Goal: Task Accomplishment & Management: Manage account settings

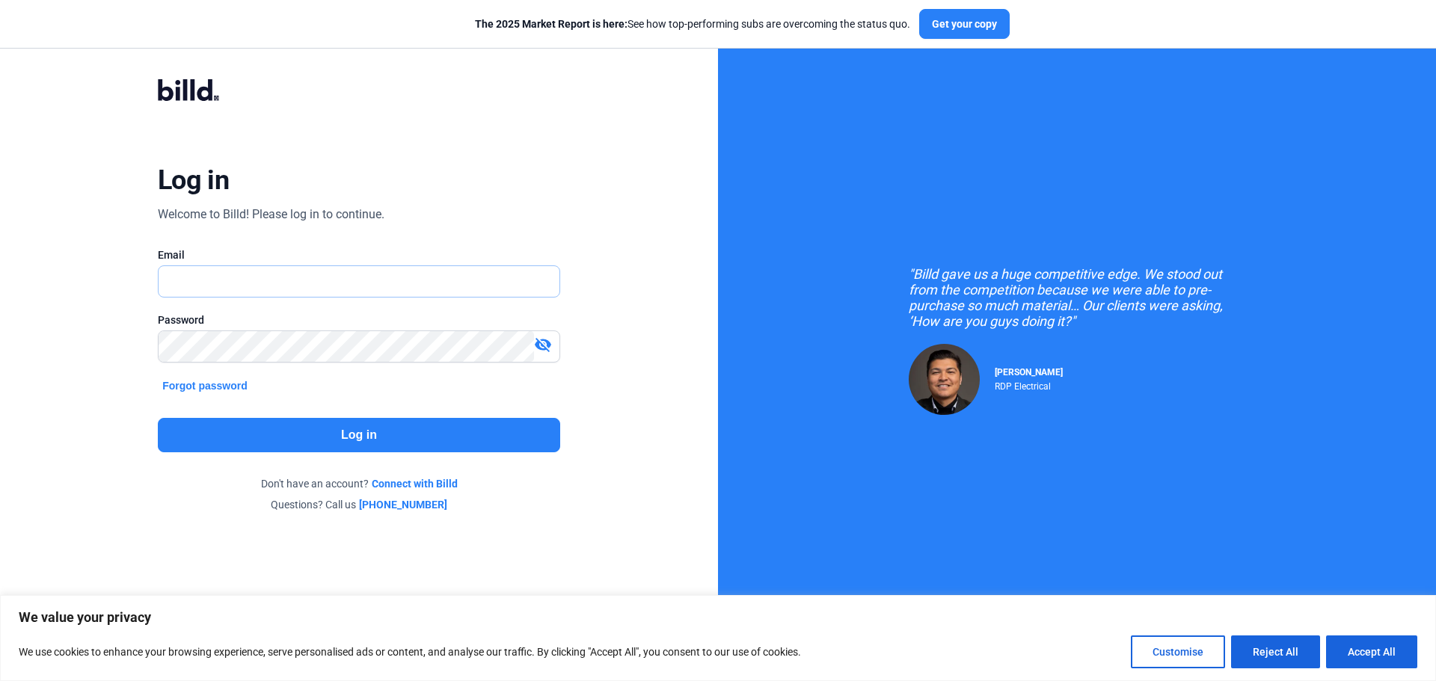
type input "[PERSON_NAME][EMAIL_ADDRESS][DOMAIN_NAME]"
click at [353, 433] on button "Log in" at bounding box center [359, 435] width 402 height 34
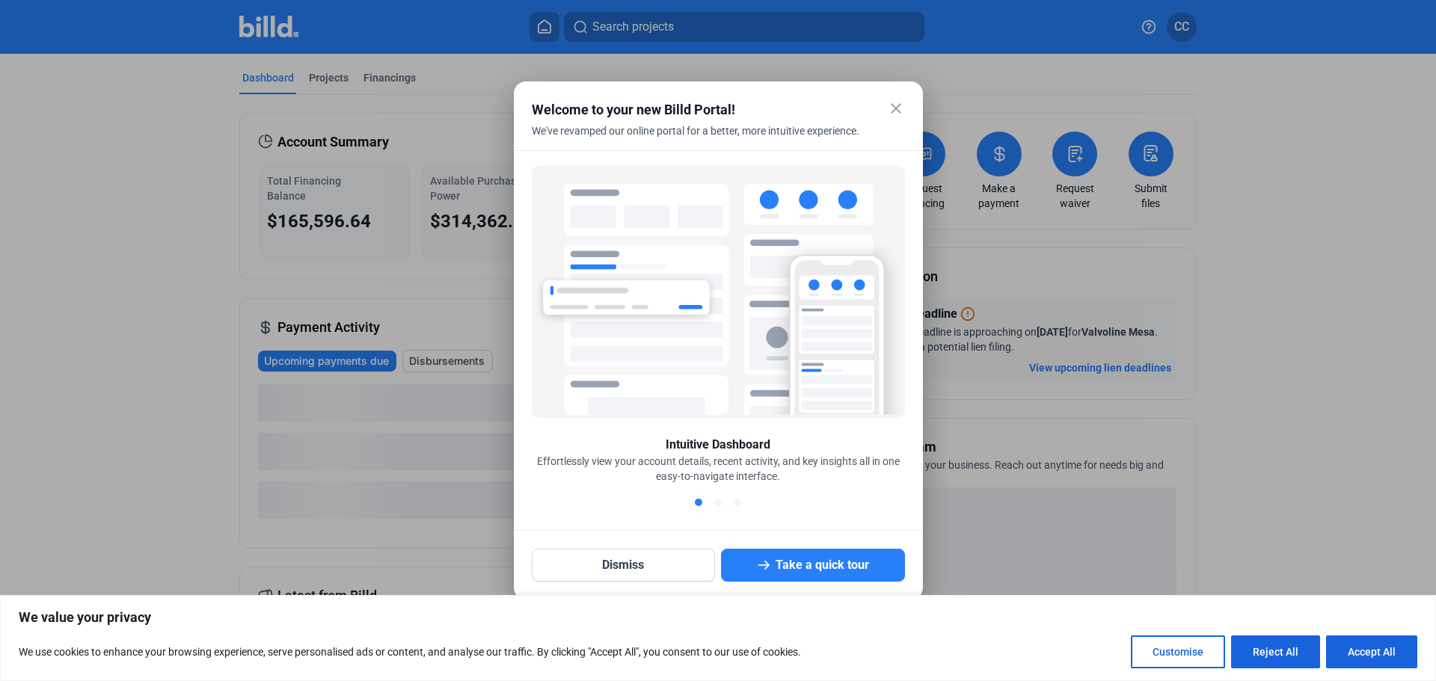
click at [898, 111] on mat-icon "close" at bounding box center [896, 108] width 18 height 18
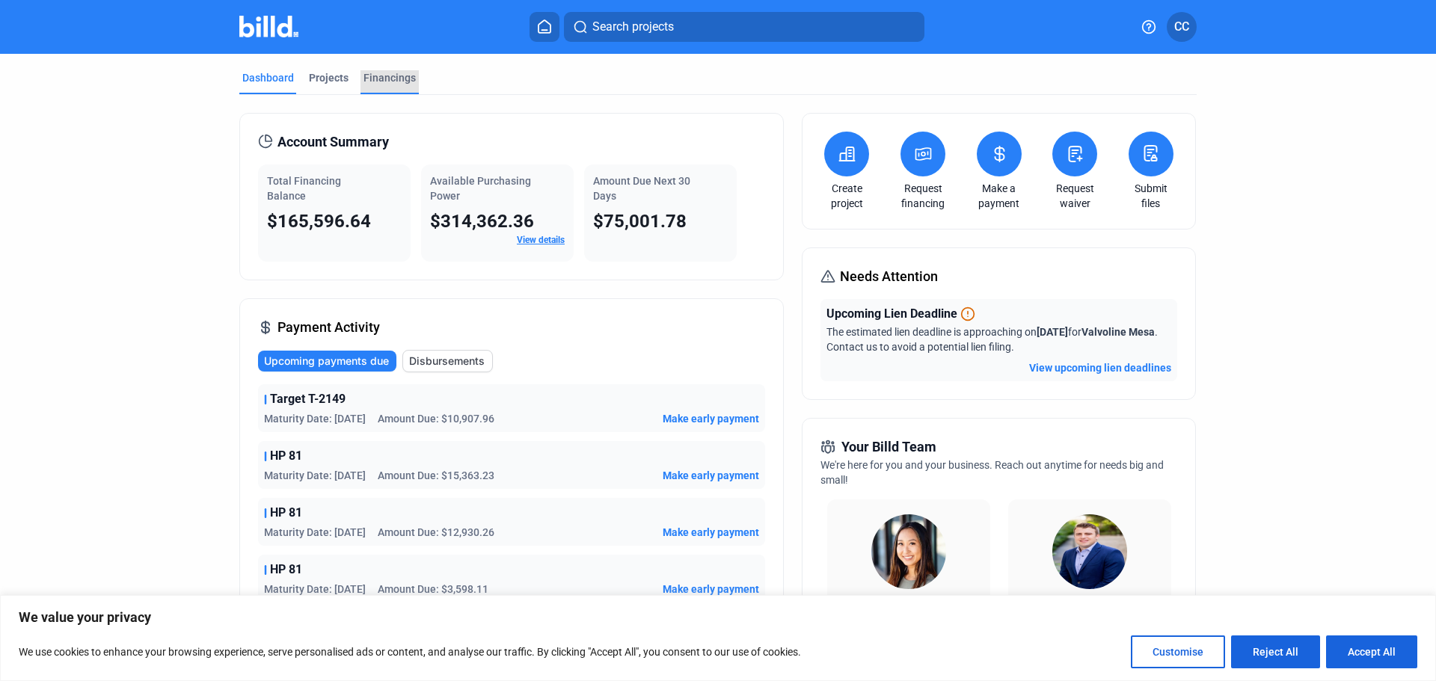
click at [378, 78] on div "Financings" at bounding box center [390, 77] width 52 height 15
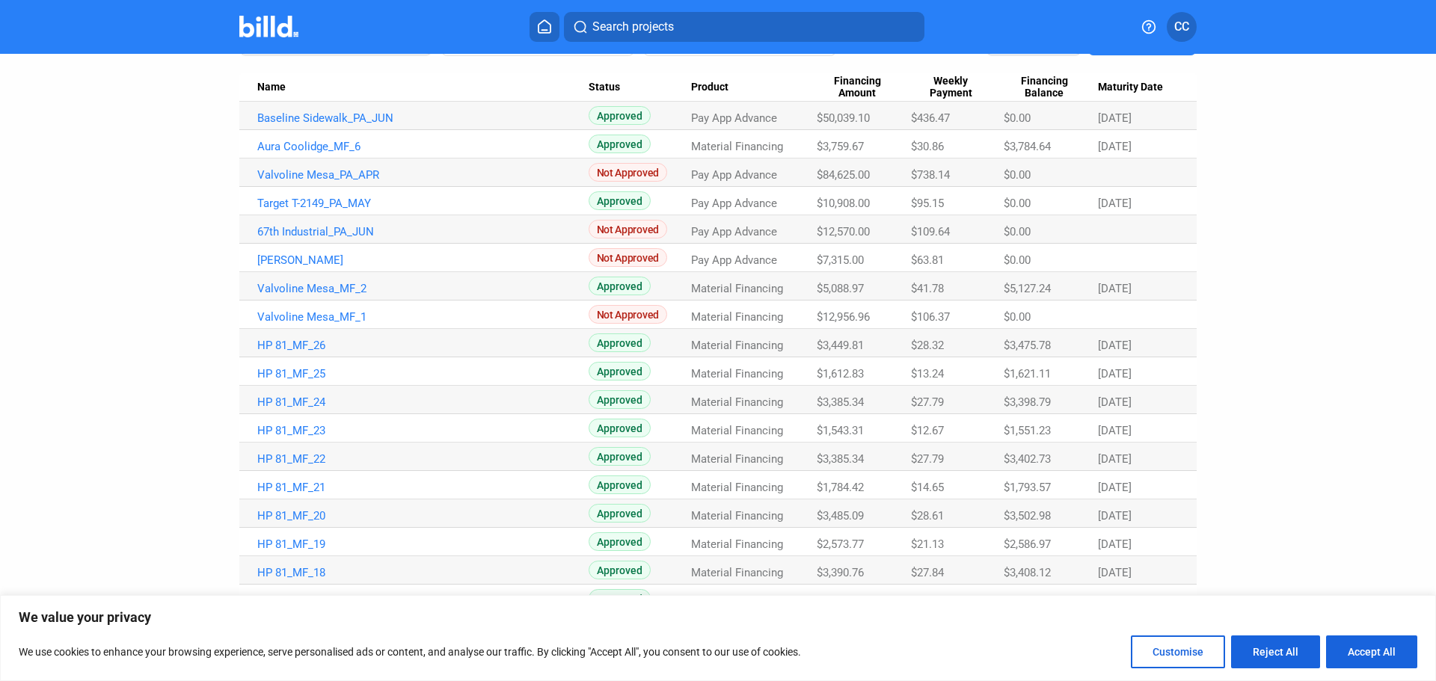
scroll to position [150, 0]
click at [1119, 84] on span "Maturity Date" at bounding box center [1130, 86] width 65 height 13
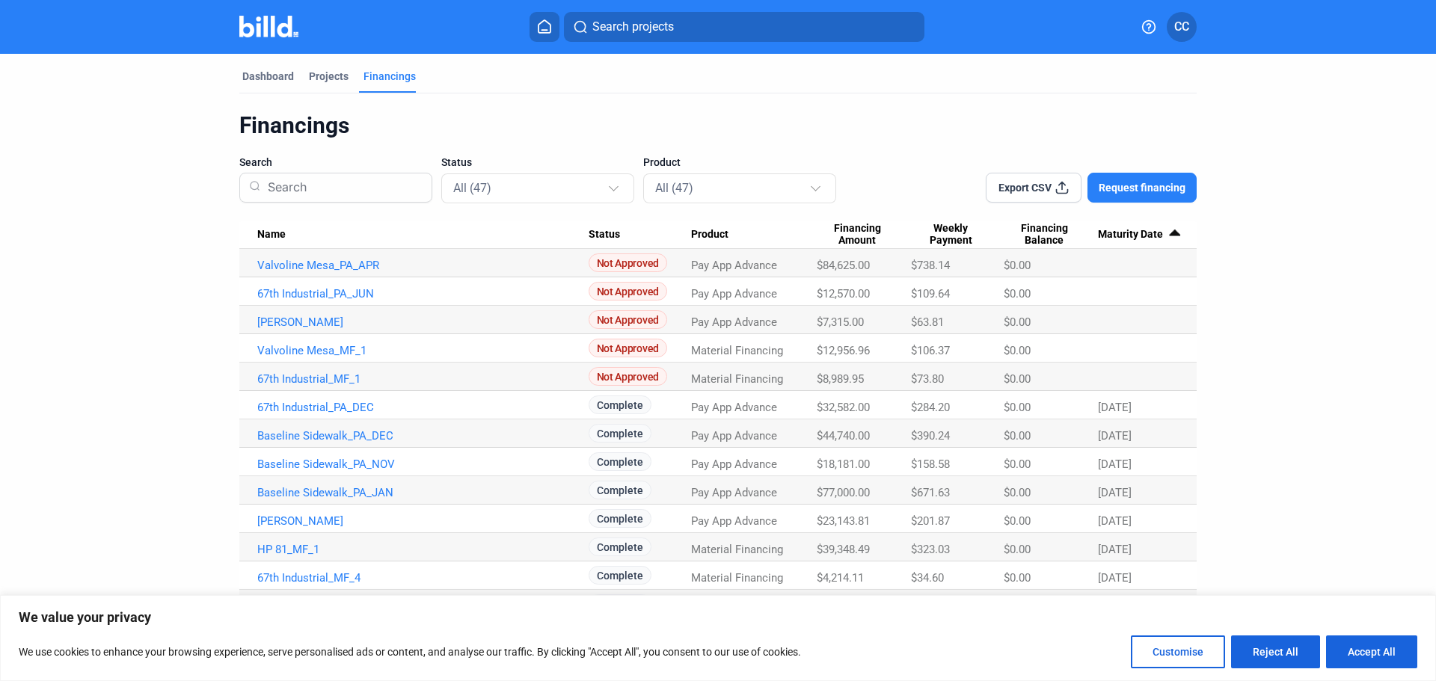
scroll to position [0, 0]
click at [1033, 189] on span "Export CSV" at bounding box center [1025, 189] width 53 height 15
